Goal: Task Accomplishment & Management: Manage account settings

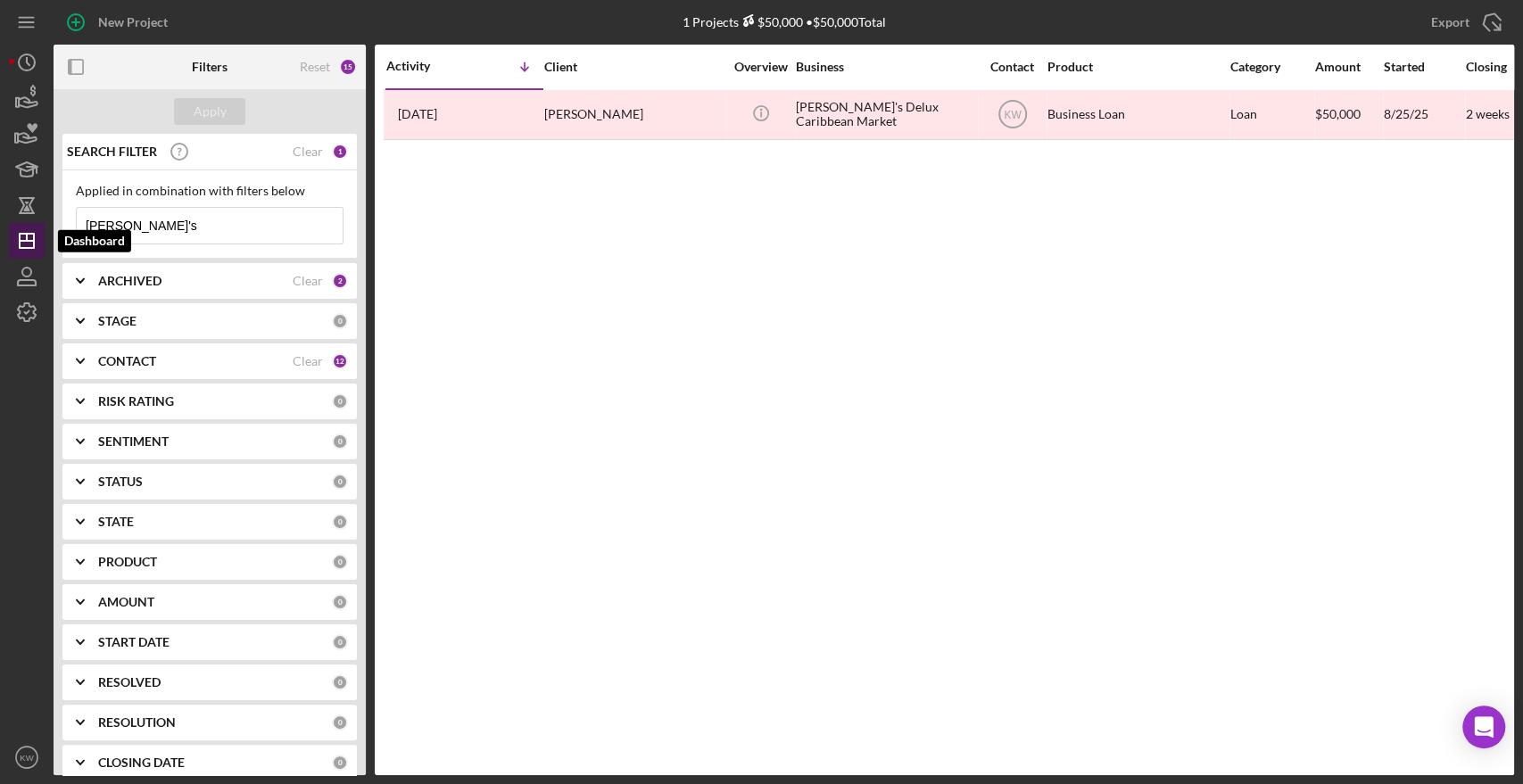
drag, startPoint x: 131, startPoint y: 232, endPoint x: 37, endPoint y: 226, distance: 94.2
click at [37, 226] on div "New Project 1 Projects $50,000 • $50,000 Total dee's Export Icon/Export Filters…" at bounding box center [761, 388] width 1506 height 775
type input "m"
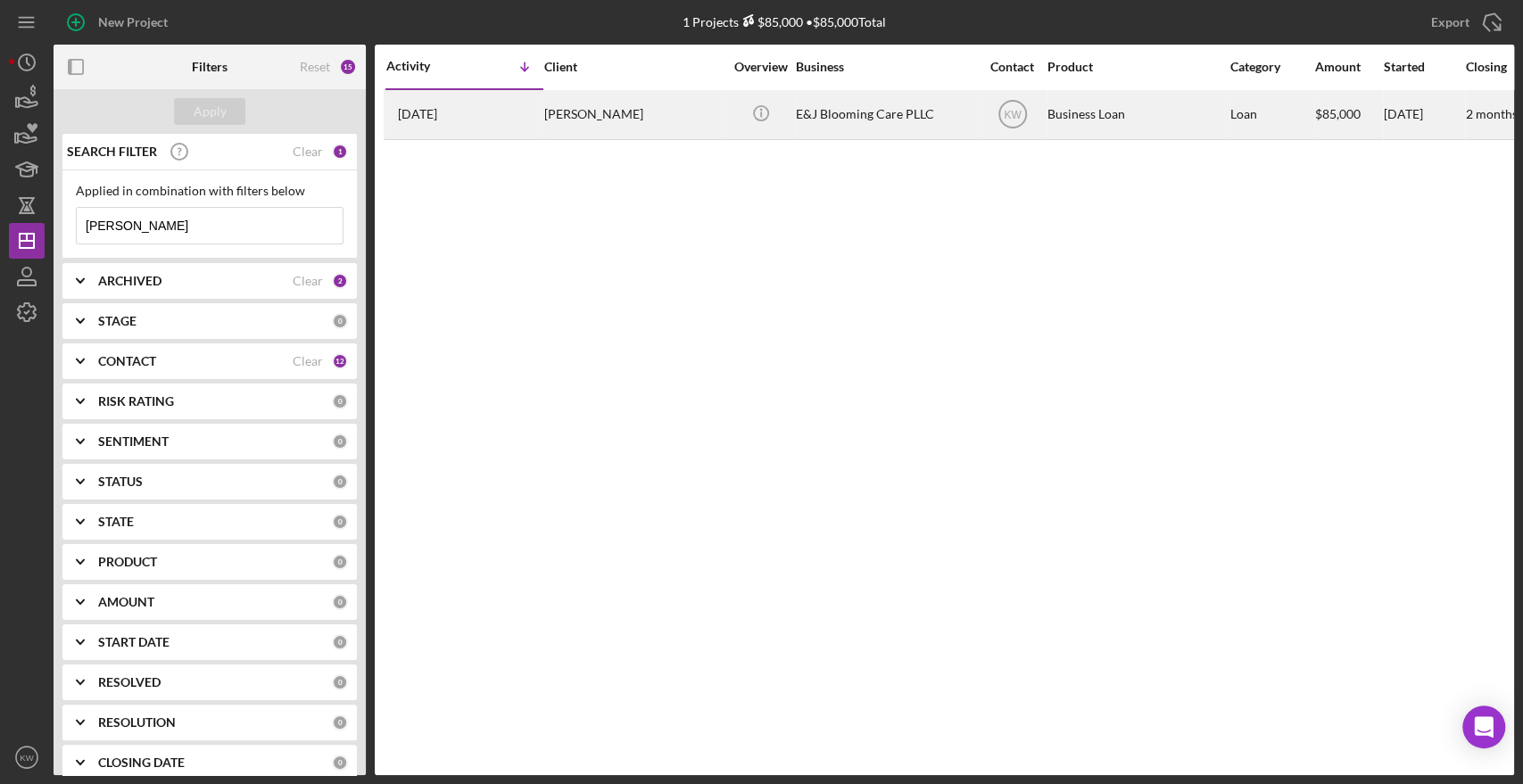
type input "[PERSON_NAME]"
click at [899, 118] on div "E&J Blooming Care PLLC" at bounding box center [885, 114] width 178 height 47
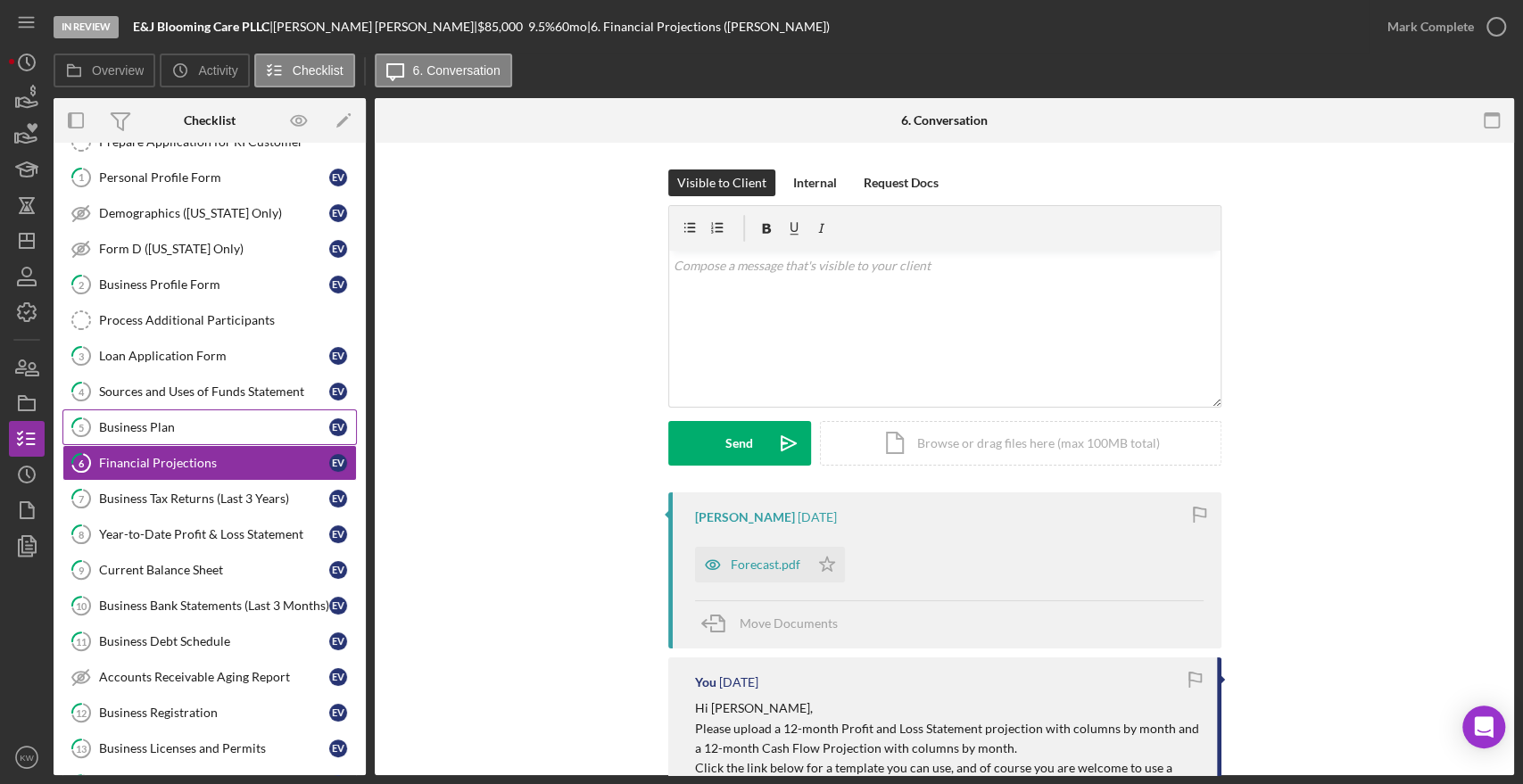
scroll to position [66, 0]
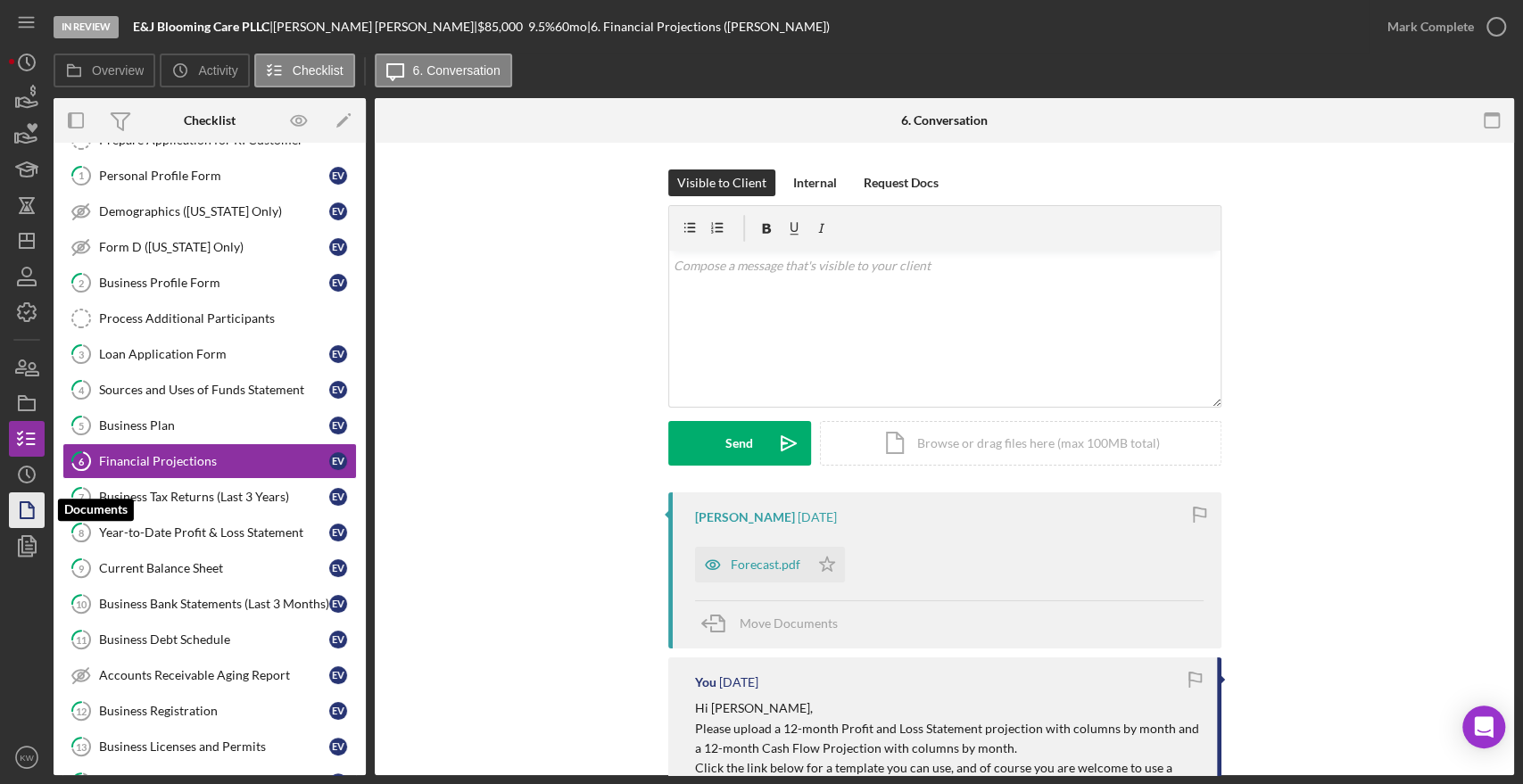
click at [31, 506] on icon "button" at bounding box center [27, 511] width 44 height 44
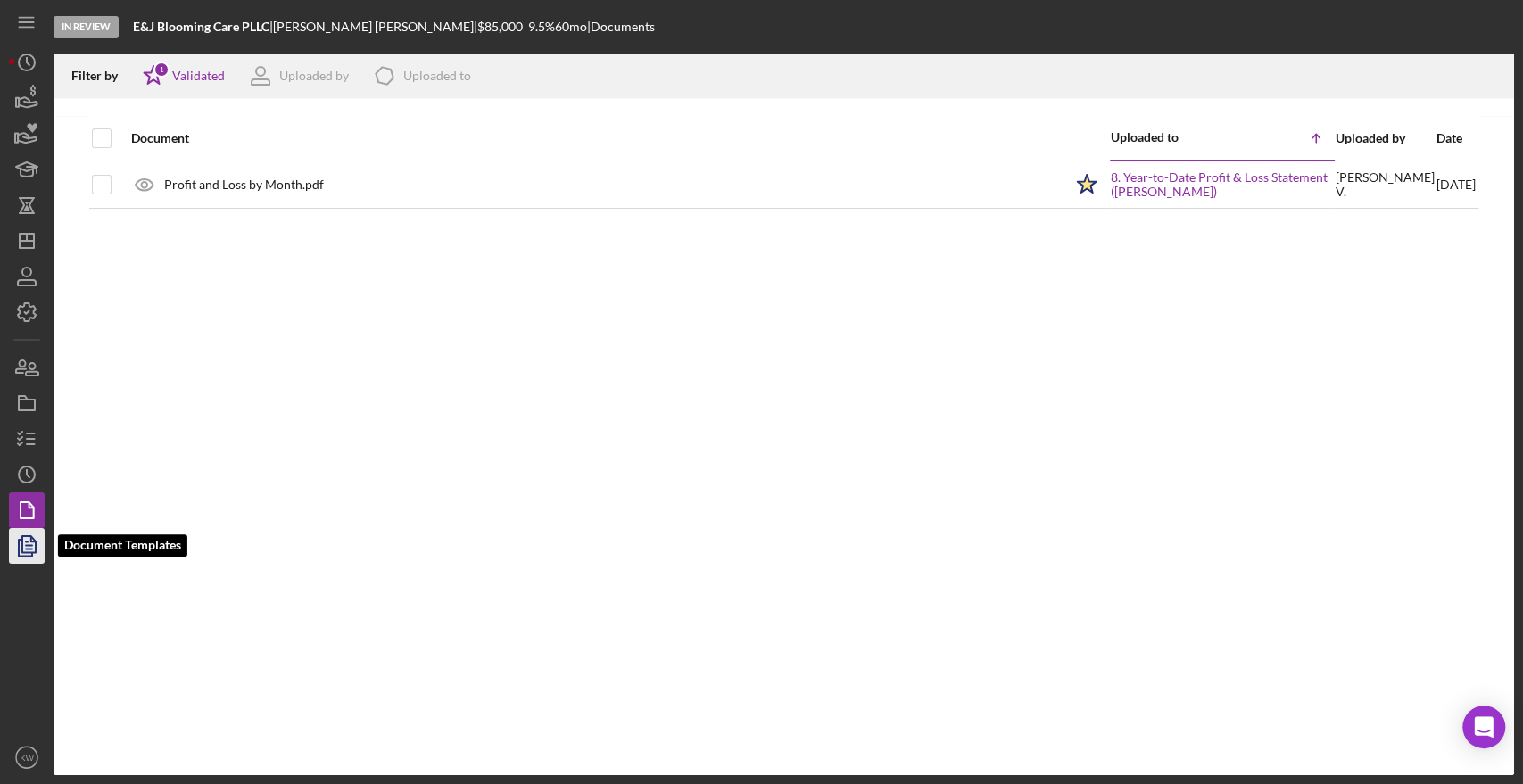
click at [27, 557] on icon "button" at bounding box center [27, 546] width 44 height 44
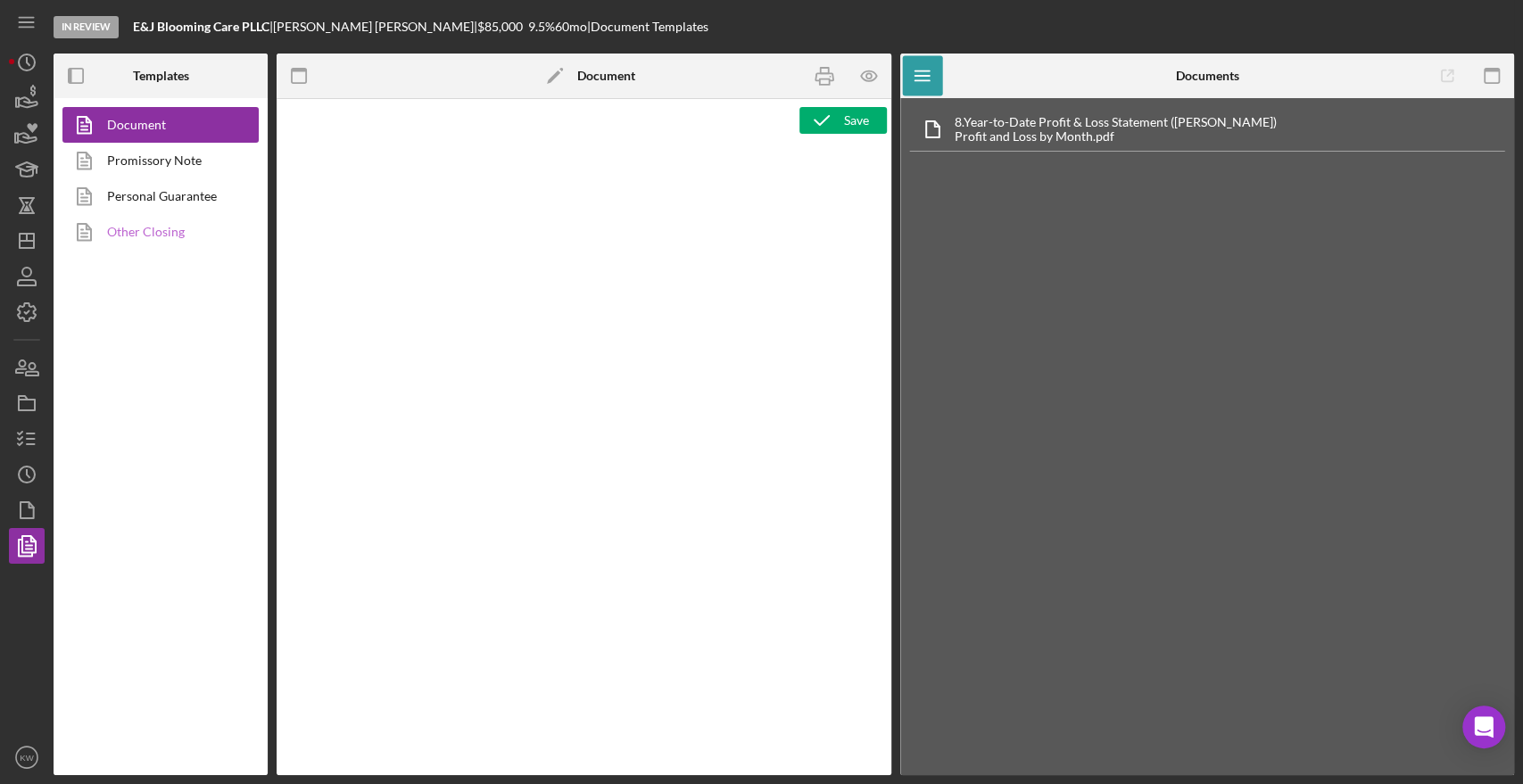
type textarea "<p style="line-height: 1.1;"><span style="font-size: 12pt;">&nbsp; <img src="[U…"
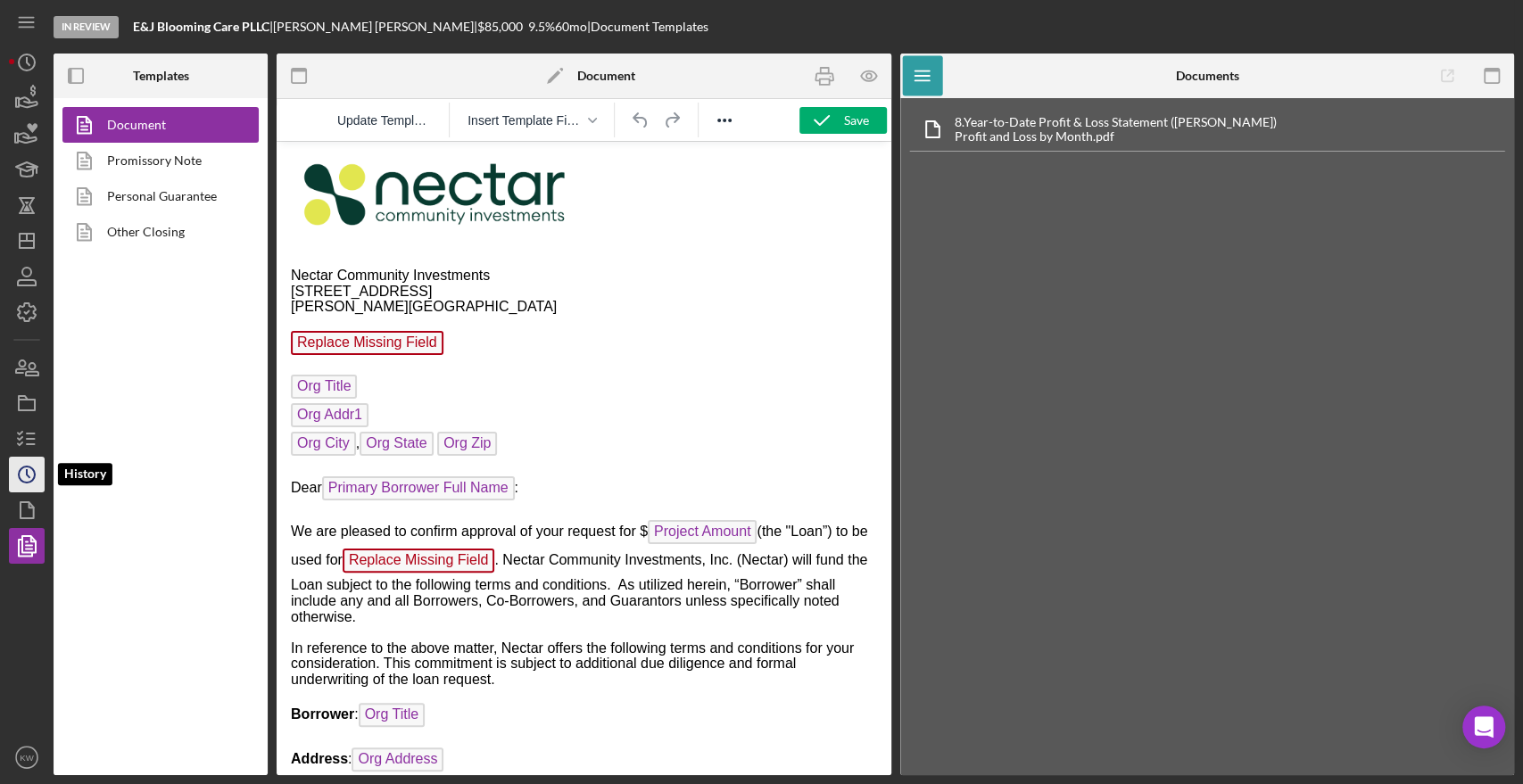
click at [28, 463] on icon "Icon/History" at bounding box center [27, 474] width 44 height 44
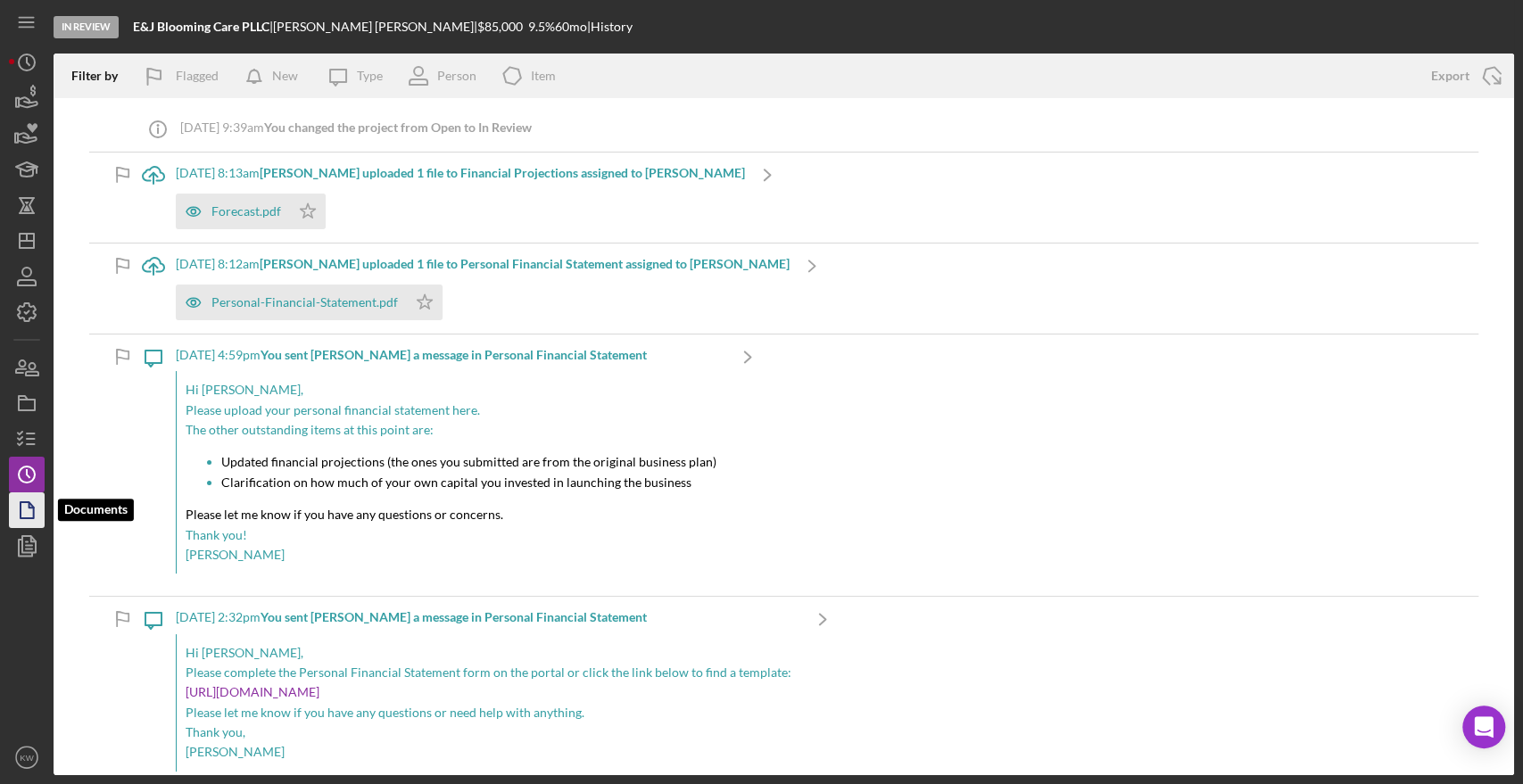
click at [21, 509] on polygon "button" at bounding box center [27, 510] width 13 height 16
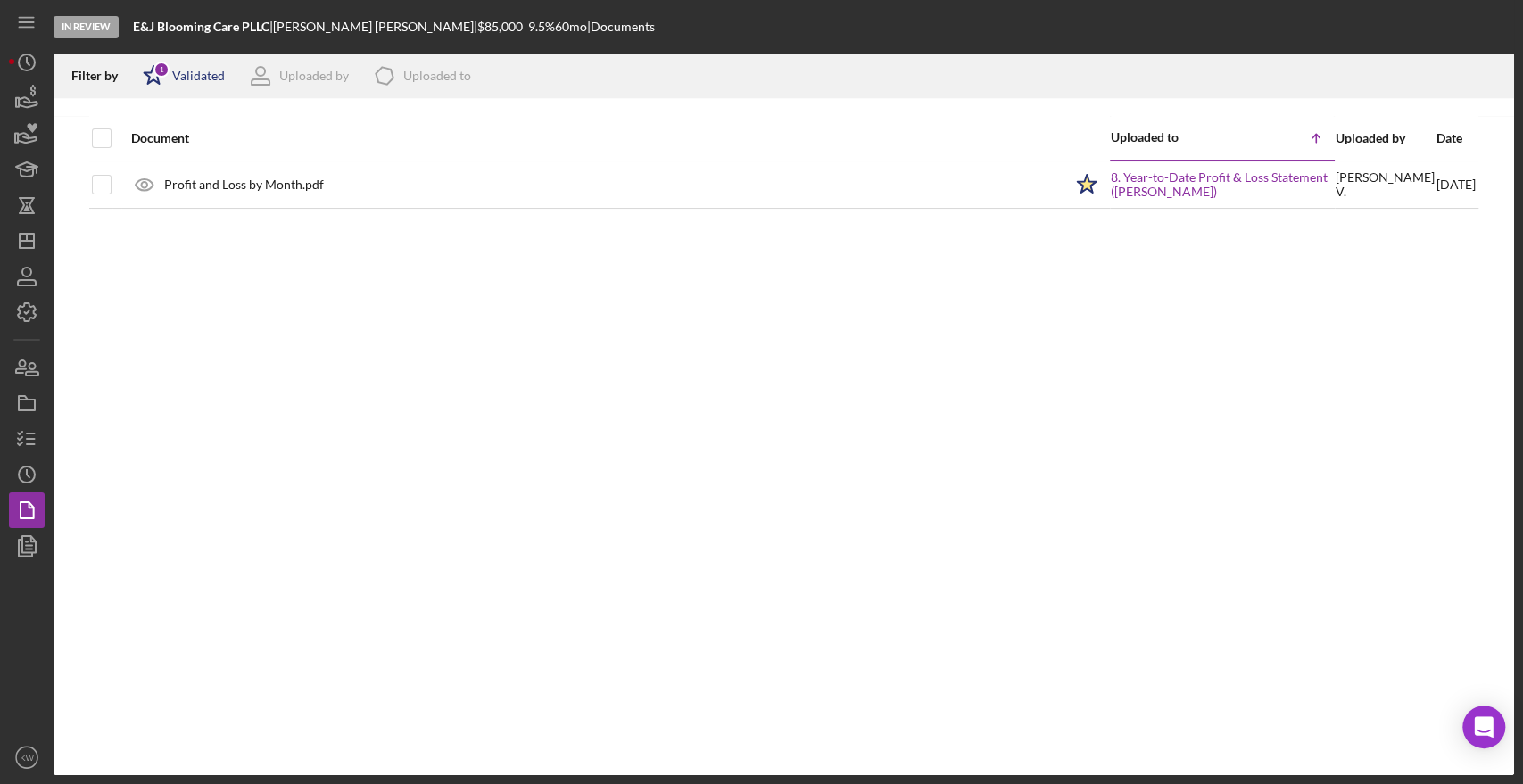
click at [202, 78] on div "Validated" at bounding box center [198, 76] width 53 height 14
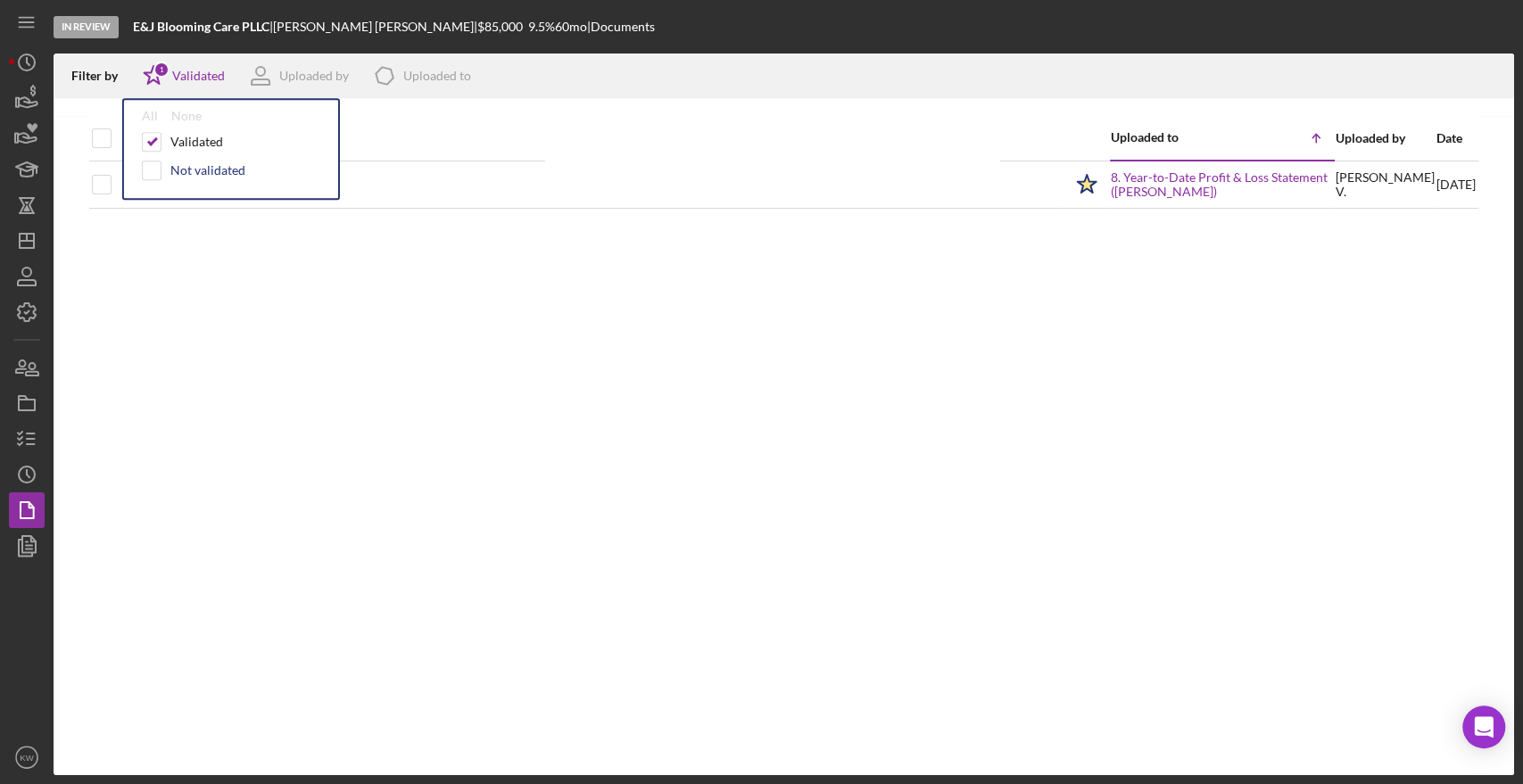
click at [190, 172] on div "Not validated" at bounding box center [208, 170] width 75 height 14
checkbox input "true"
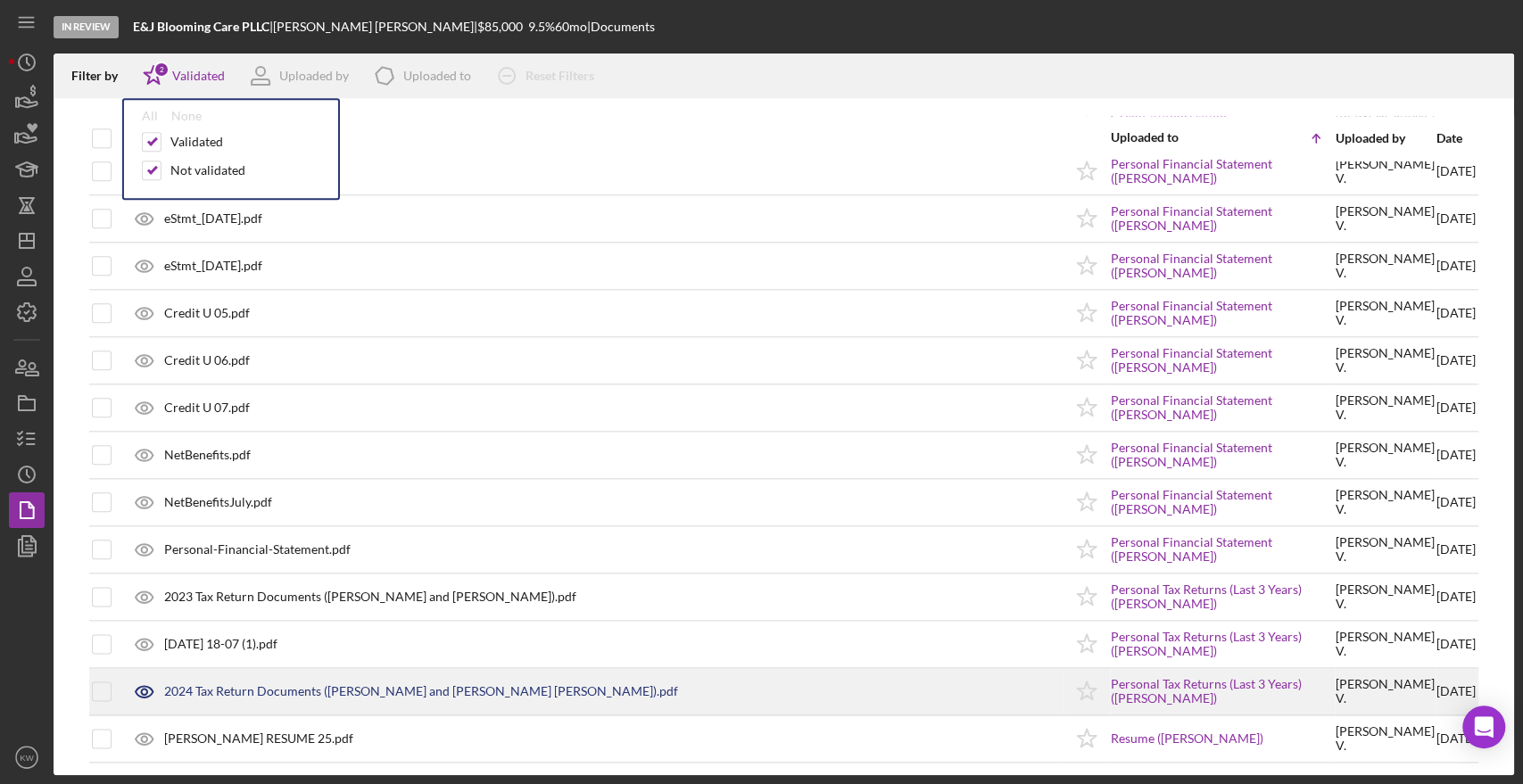
scroll to position [550, 0]
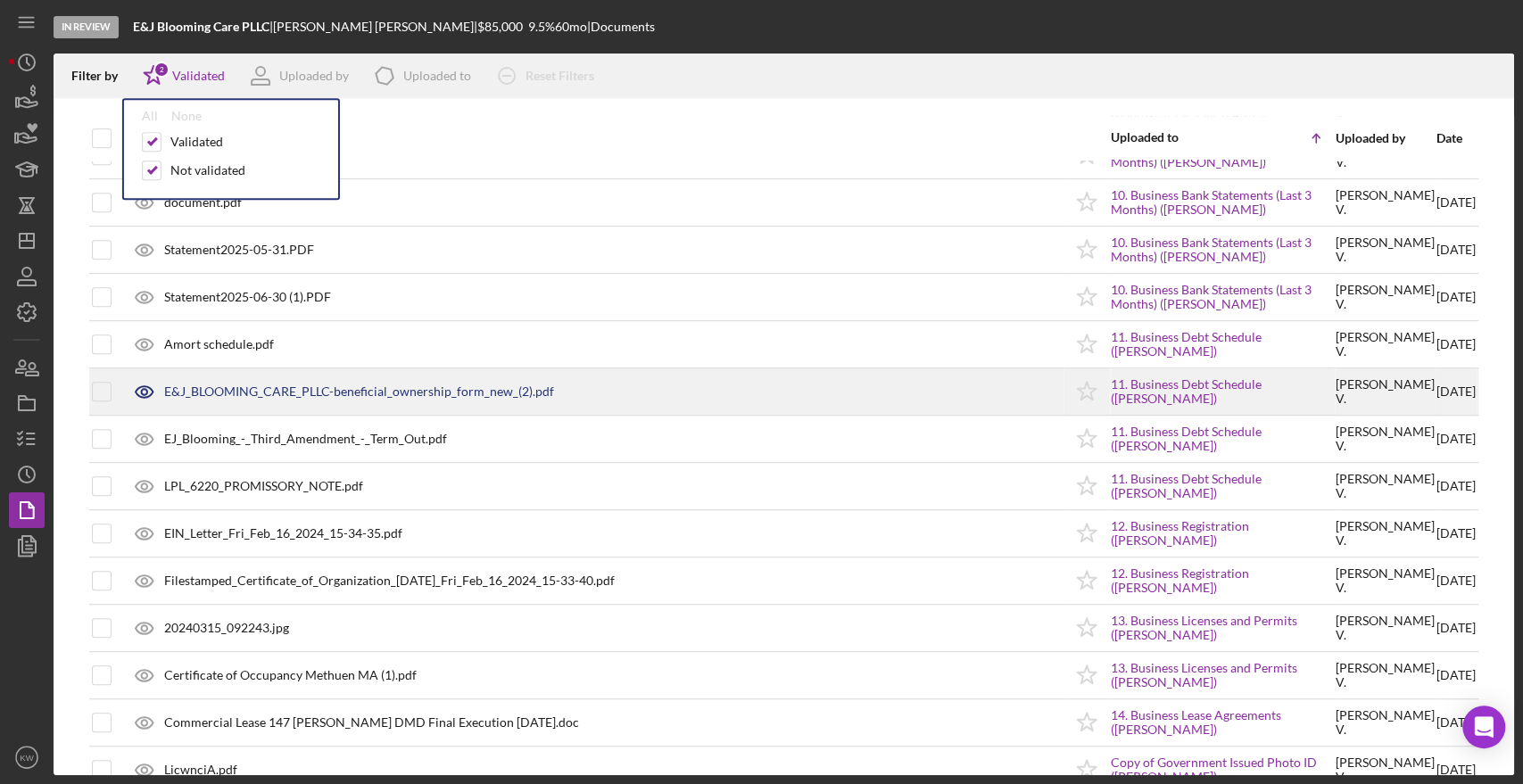
click at [434, 389] on div "E&J_BLOOMING_CARE_PLLC-beneficial_ownership_form_new_(2).pdf" at bounding box center [359, 392] width 390 height 14
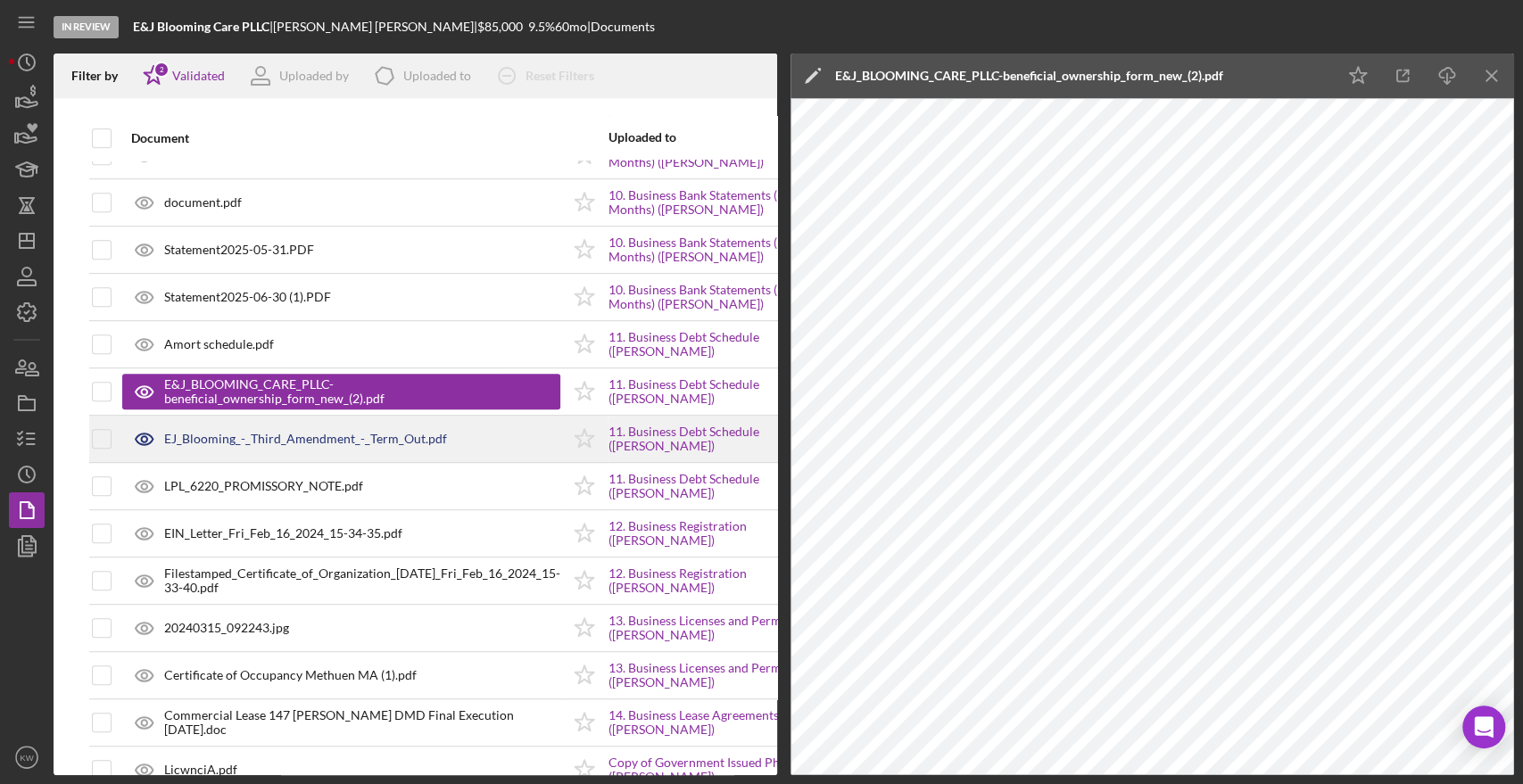
click at [245, 432] on div "EJ_Blooming_-_Third_Amendment_-_Term_Out.pdf" at bounding box center [305, 439] width 283 height 14
